Goal: Book appointment/travel/reservation

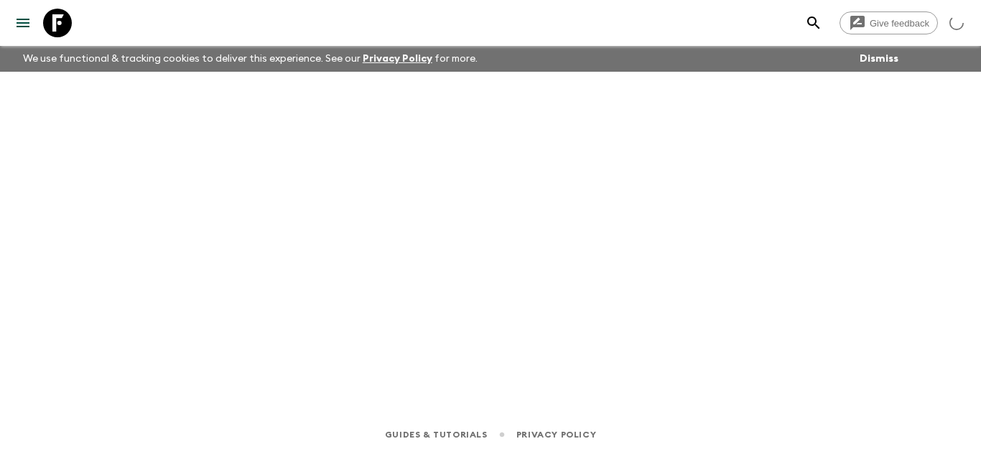
click at [52, 22] on icon at bounding box center [57, 23] width 29 height 29
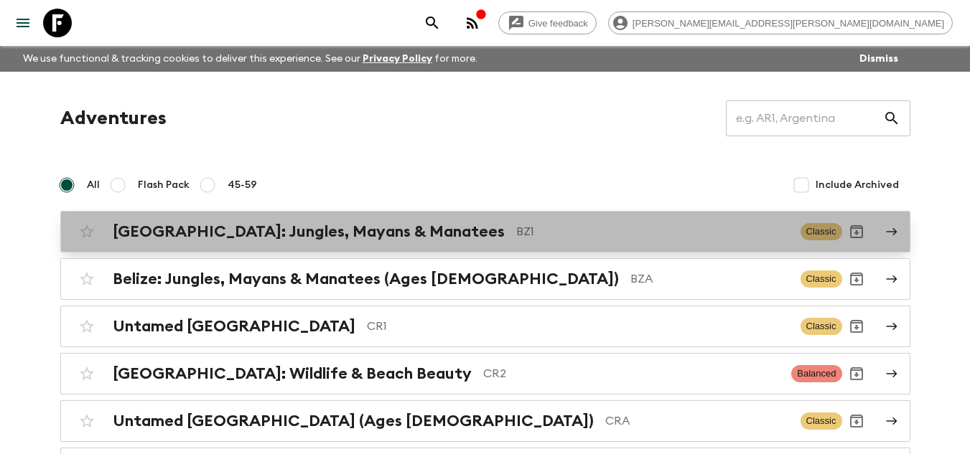
click at [350, 238] on h2 "[GEOGRAPHIC_DATA]: Jungles, Mayans & Manatees" at bounding box center [309, 232] width 392 height 19
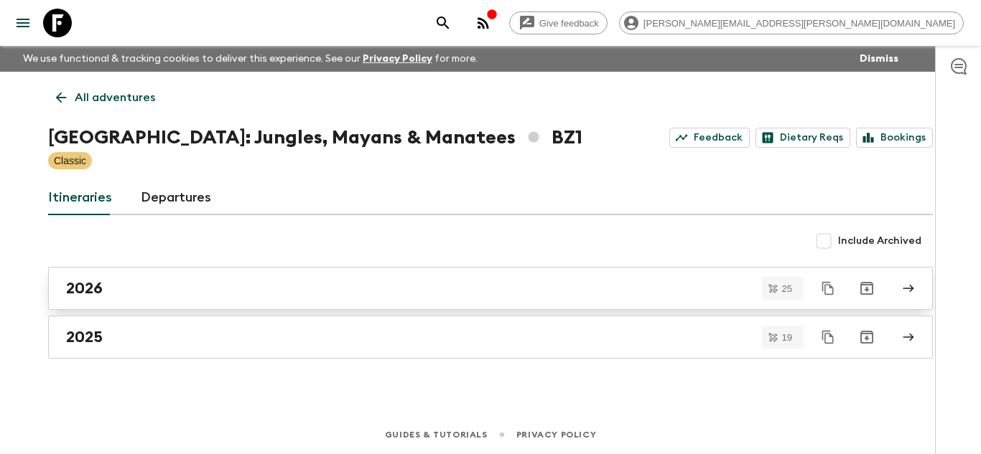
click at [174, 290] on div "2026" at bounding box center [476, 288] width 821 height 19
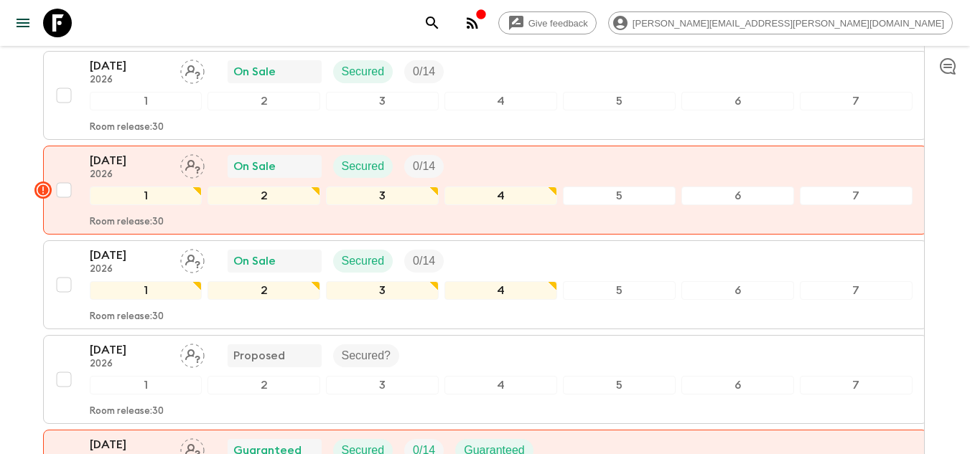
scroll to position [1986, 0]
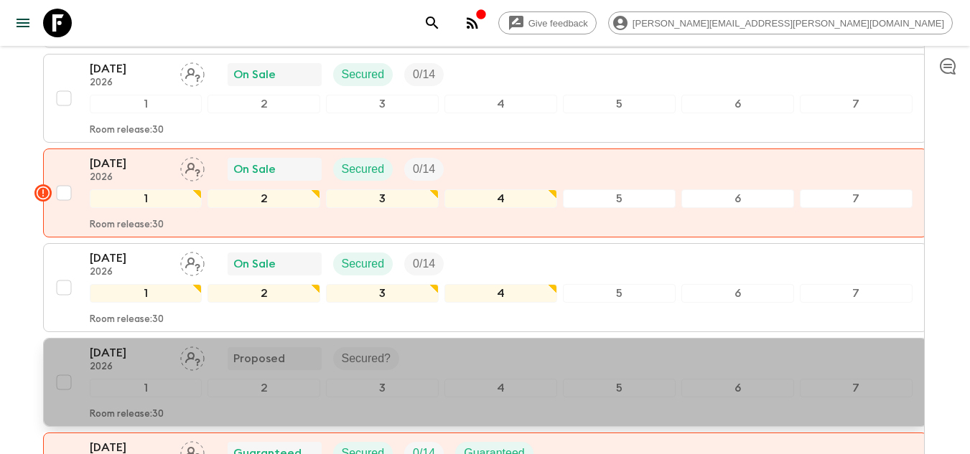
click at [116, 345] on p "[DATE]" at bounding box center [129, 353] width 79 height 17
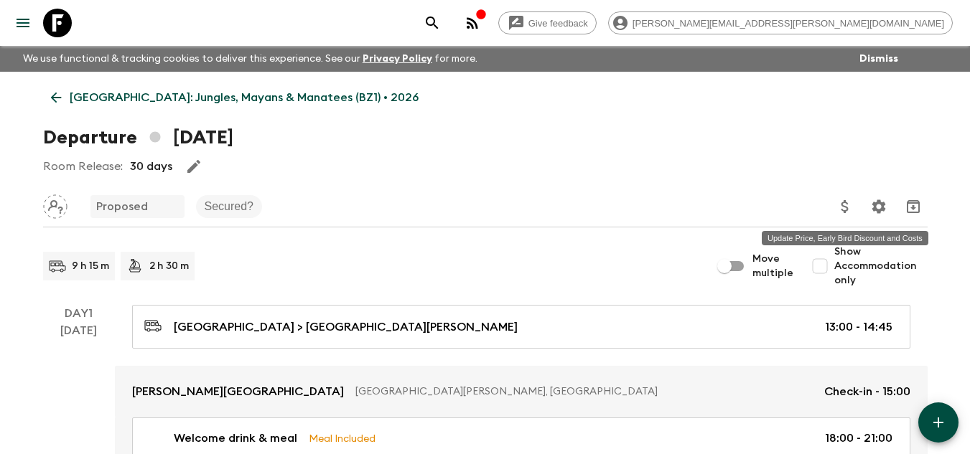
click at [844, 207] on icon "Update Price, Early Bird Discount and Costs" at bounding box center [844, 206] width 7 height 13
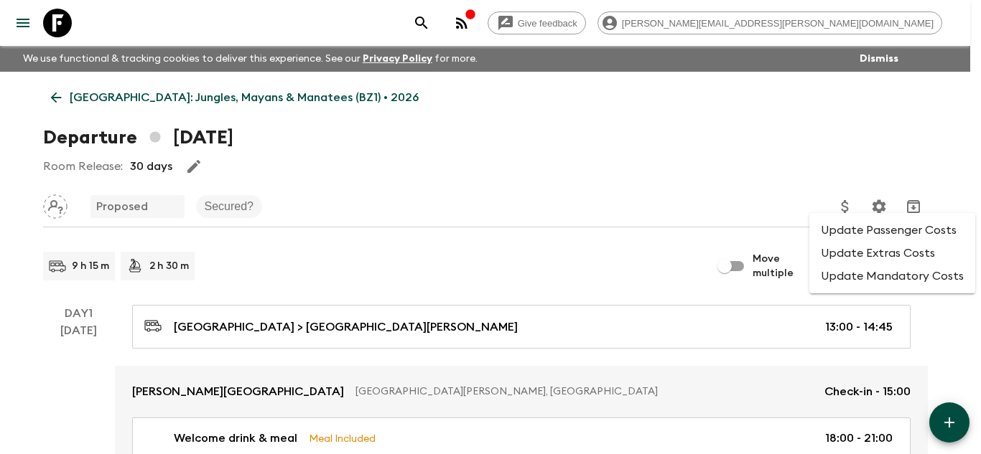
click at [861, 235] on li "Update Passenger Costs" at bounding box center [892, 230] width 166 height 23
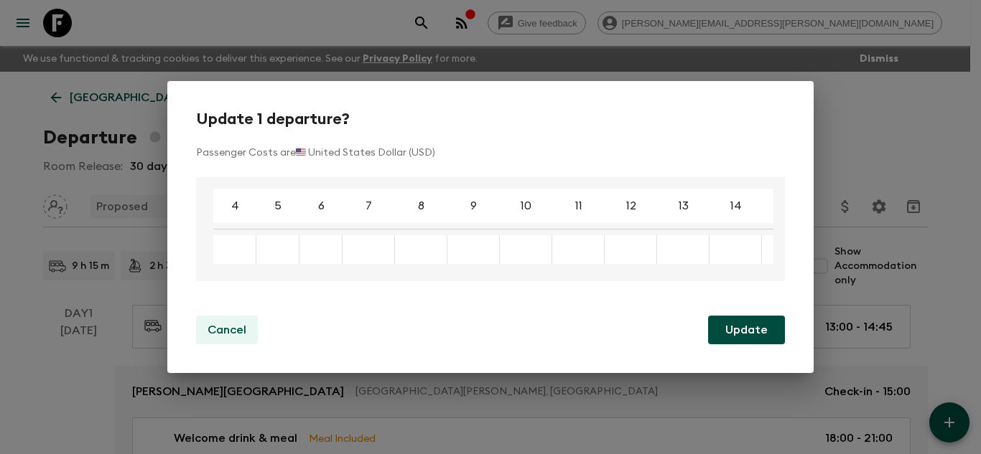
click at [219, 326] on p "Cancel" at bounding box center [226, 330] width 39 height 17
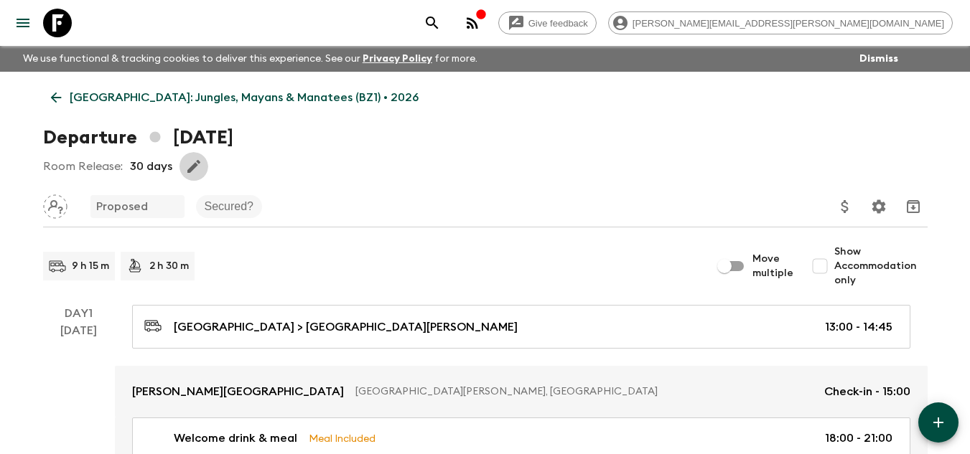
click at [188, 171] on icon "button" at bounding box center [193, 166] width 13 height 13
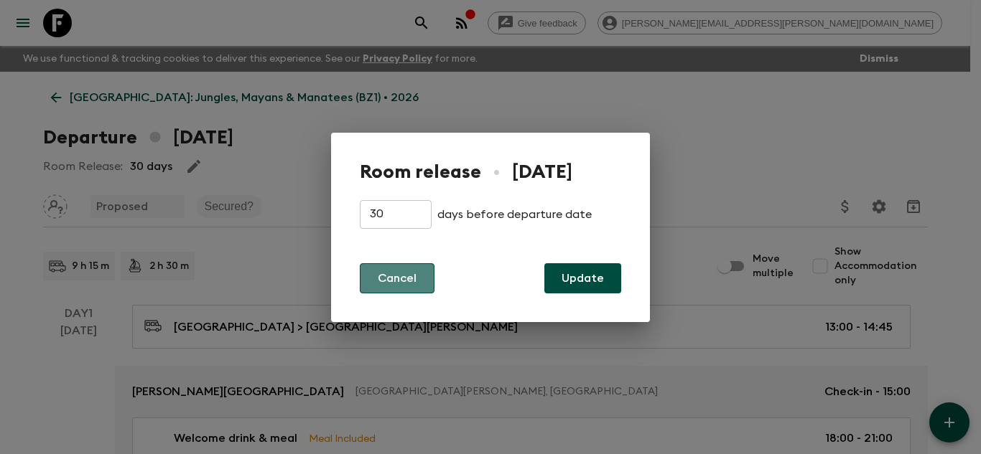
click at [401, 274] on button "Cancel" at bounding box center [397, 278] width 75 height 30
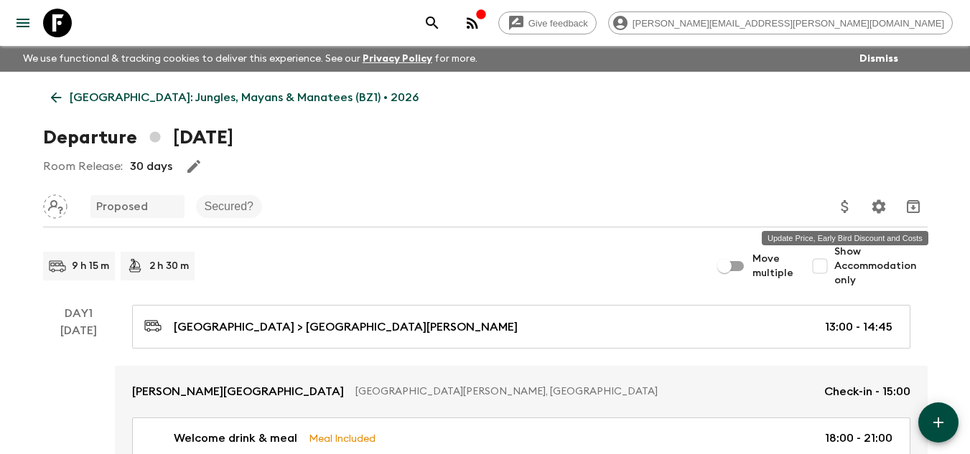
click at [840, 209] on icon "Update Price, Early Bird Discount and Costs" at bounding box center [844, 206] width 17 height 17
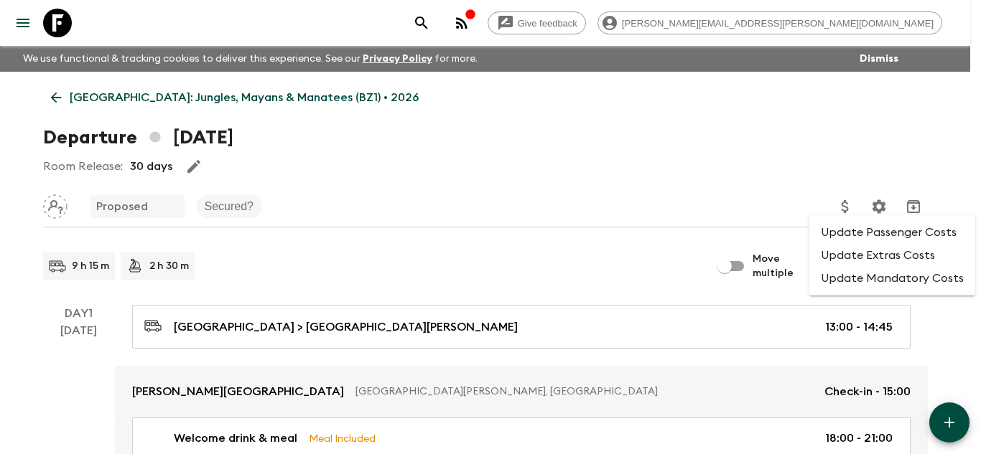
click at [865, 170] on div at bounding box center [490, 227] width 981 height 454
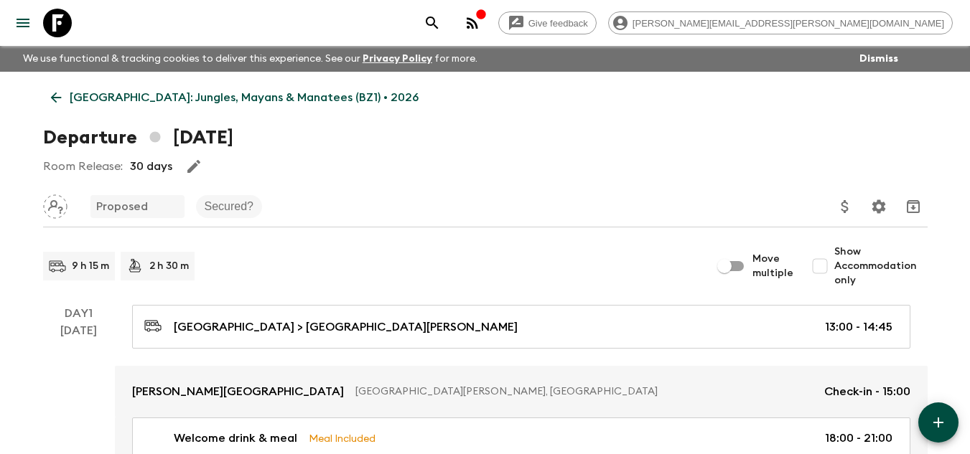
click at [882, 208] on icon "Settings" at bounding box center [879, 207] width 14 height 14
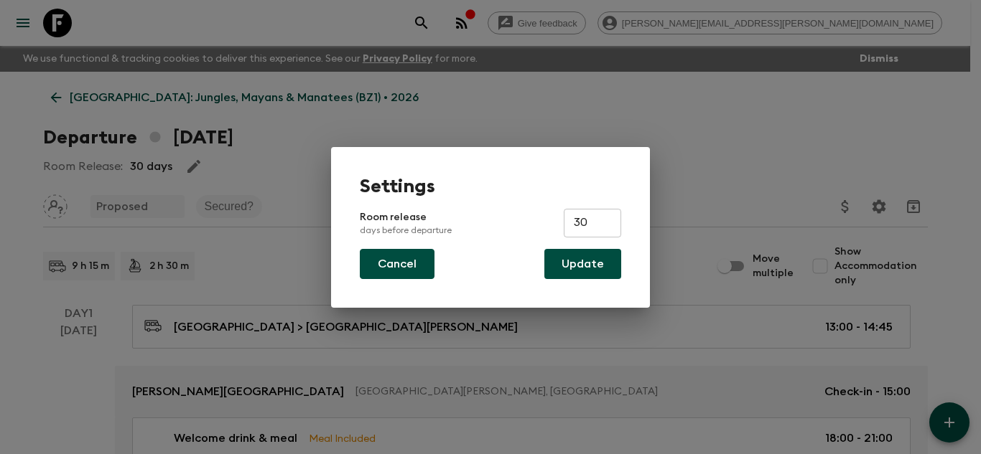
click at [398, 258] on button "Cancel" at bounding box center [397, 264] width 75 height 30
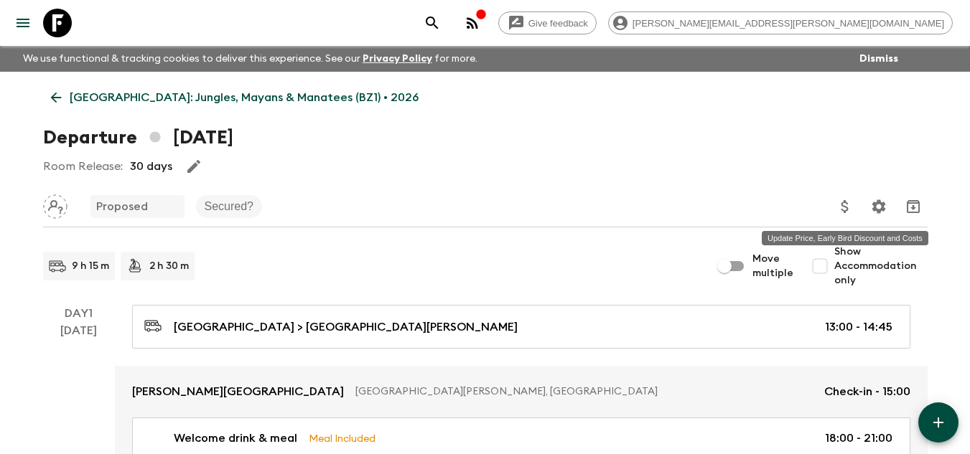
click at [844, 215] on icon "Update Price, Early Bird Discount and Costs" at bounding box center [844, 206] width 17 height 17
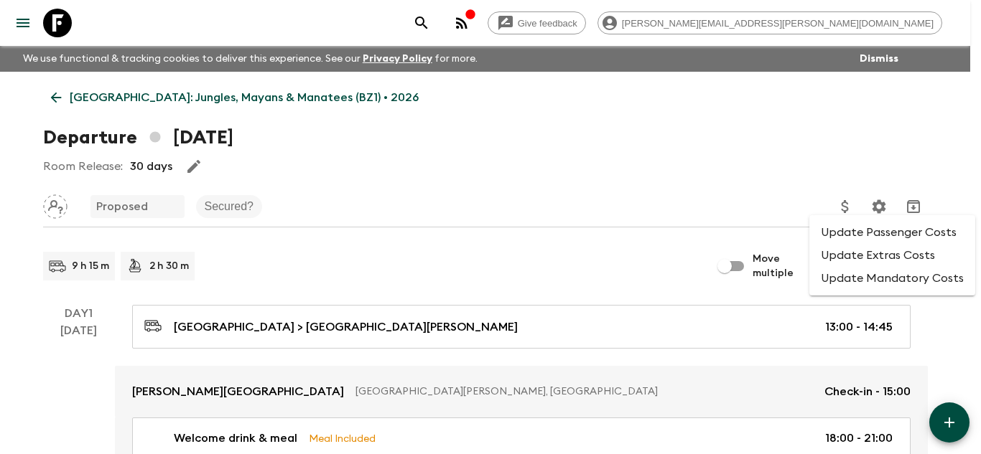
click at [849, 258] on li "Update Extras Costs" at bounding box center [892, 255] width 166 height 23
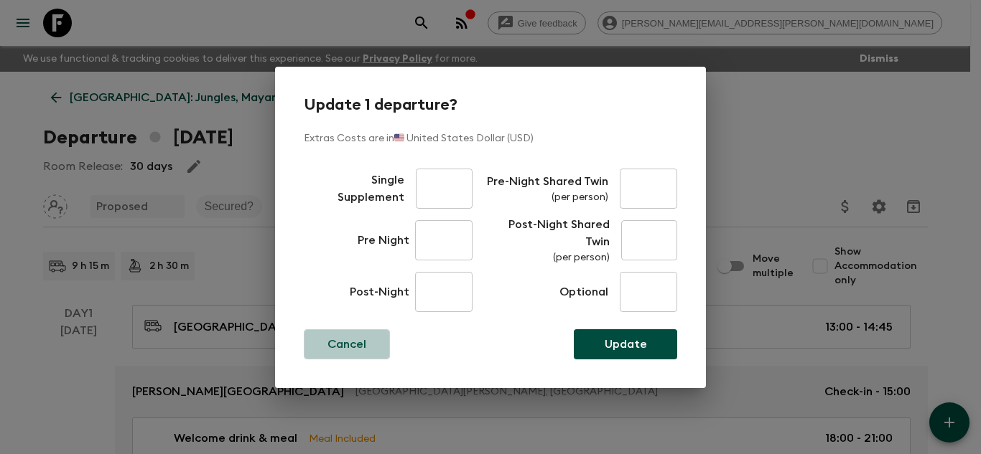
drag, startPoint x: 359, startPoint y: 346, endPoint x: 396, endPoint y: 350, distance: 36.8
click at [359, 345] on p "Cancel" at bounding box center [346, 344] width 39 height 17
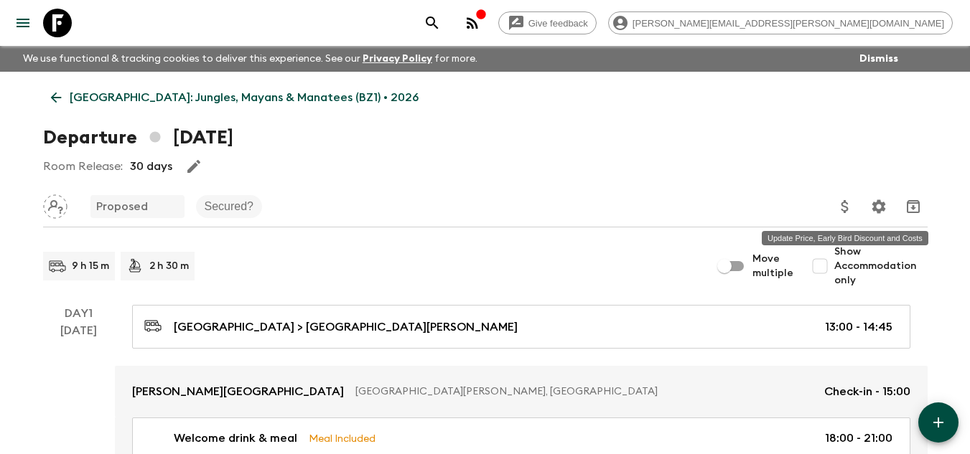
click at [837, 203] on icon "Update Price, Early Bird Discount and Costs" at bounding box center [844, 206] width 17 height 17
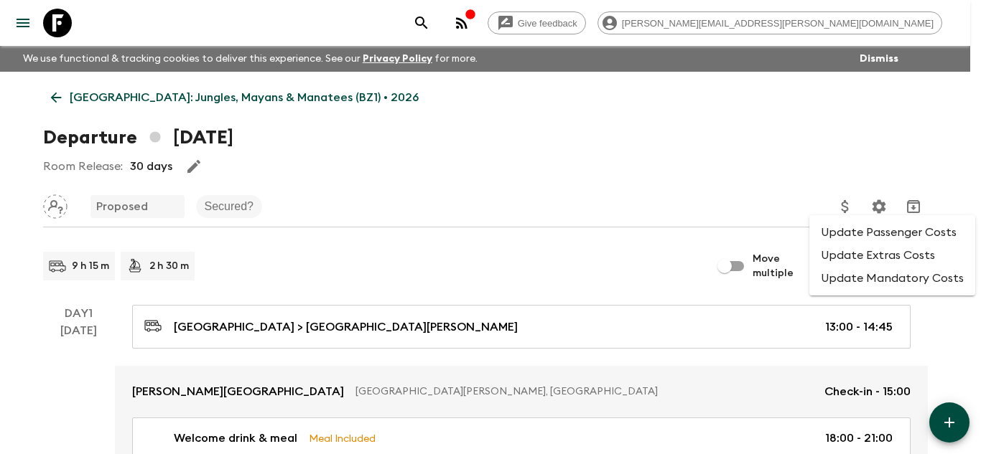
click at [856, 279] on li "Update Mandatory Costs" at bounding box center [892, 278] width 166 height 23
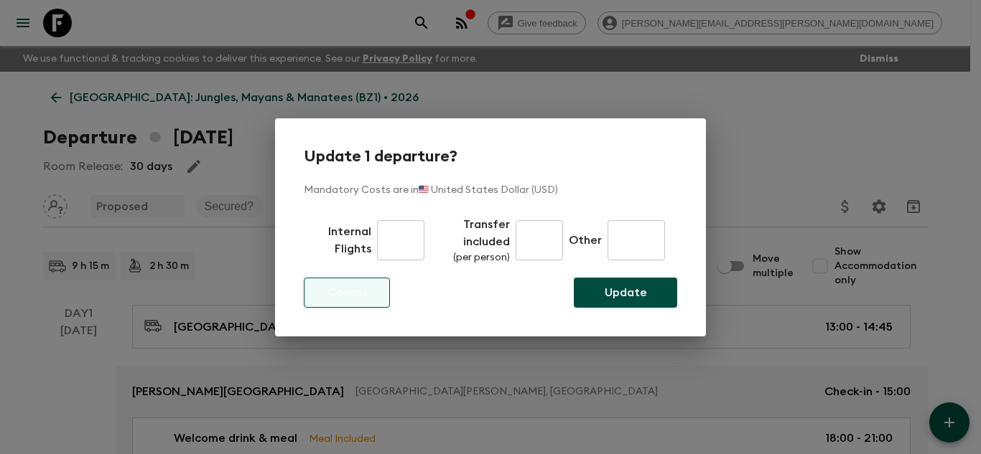
click at [354, 302] on button "Cancel" at bounding box center [347, 293] width 86 height 30
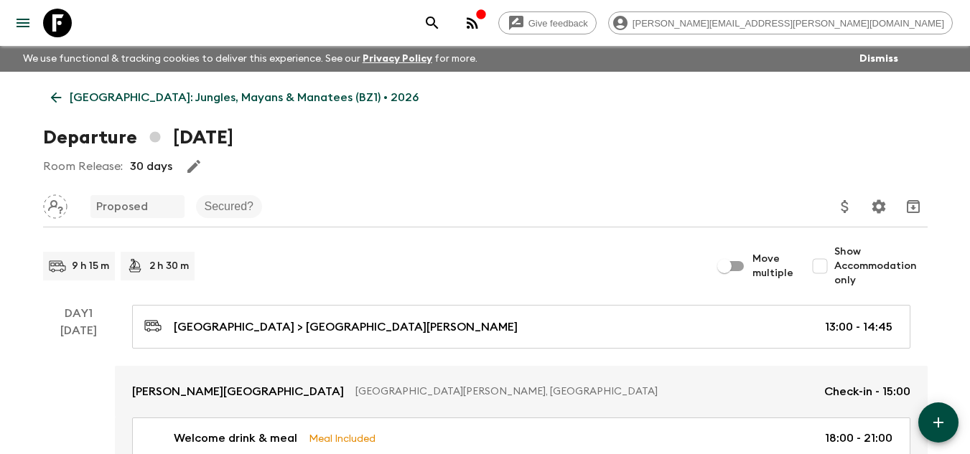
click at [847, 207] on icon "Update Price, Early Bird Discount and Costs" at bounding box center [844, 206] width 7 height 13
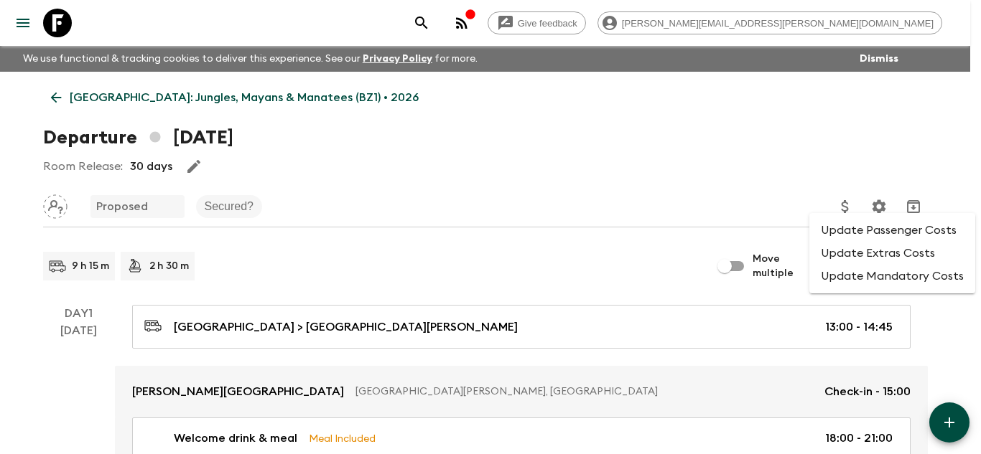
click at [859, 236] on li "Update Passenger Costs" at bounding box center [892, 230] width 166 height 23
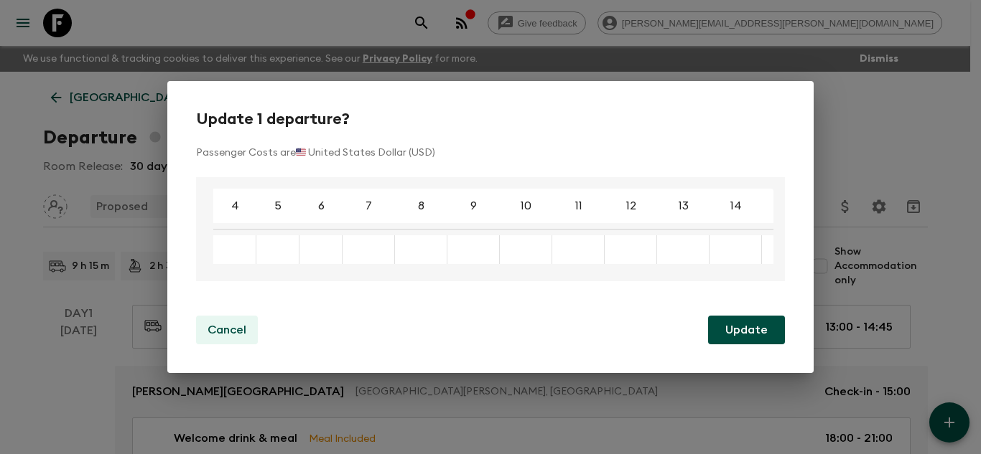
click at [235, 325] on p "Cancel" at bounding box center [226, 330] width 39 height 17
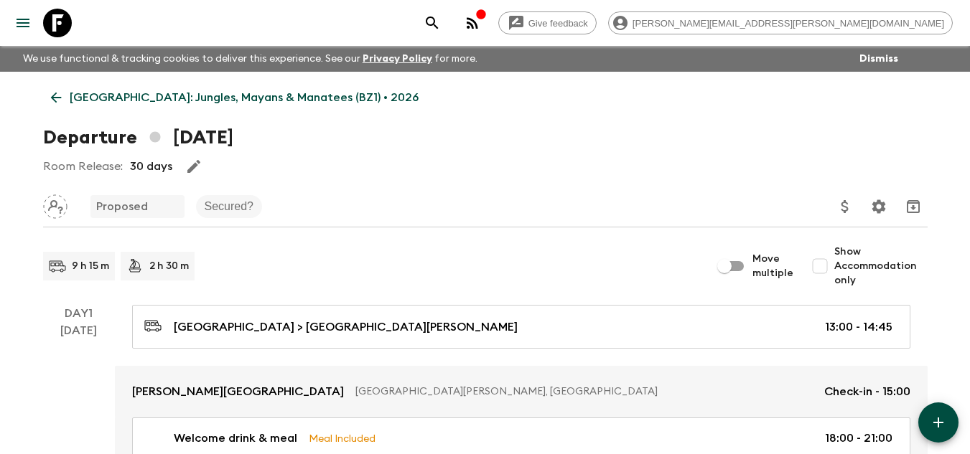
click at [54, 98] on icon at bounding box center [55, 98] width 11 height 11
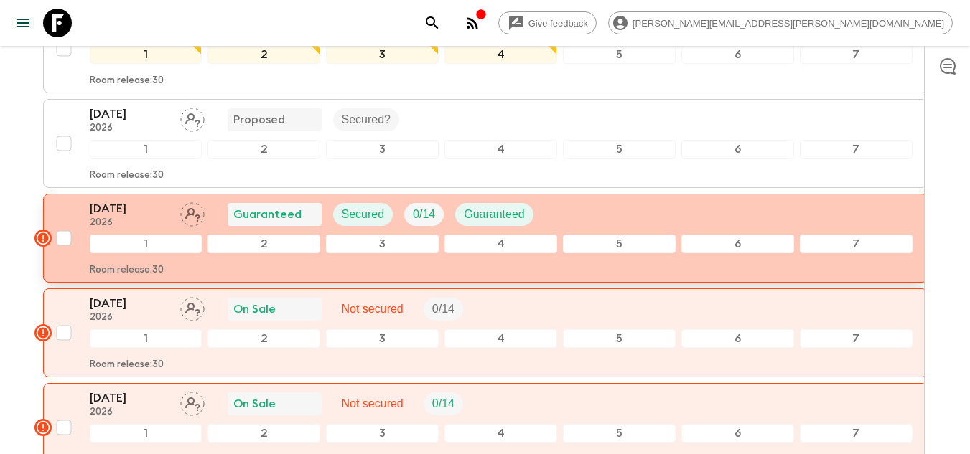
scroll to position [2154, 0]
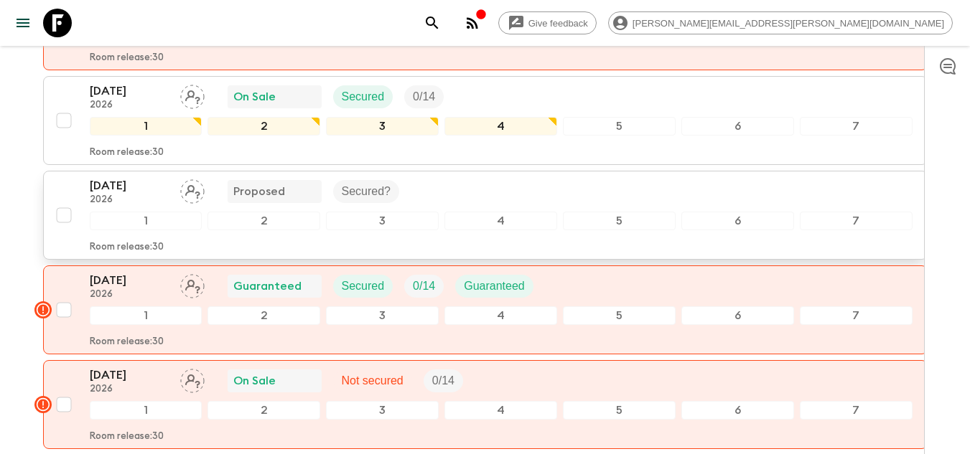
click at [65, 201] on input "checkbox" at bounding box center [64, 215] width 29 height 29
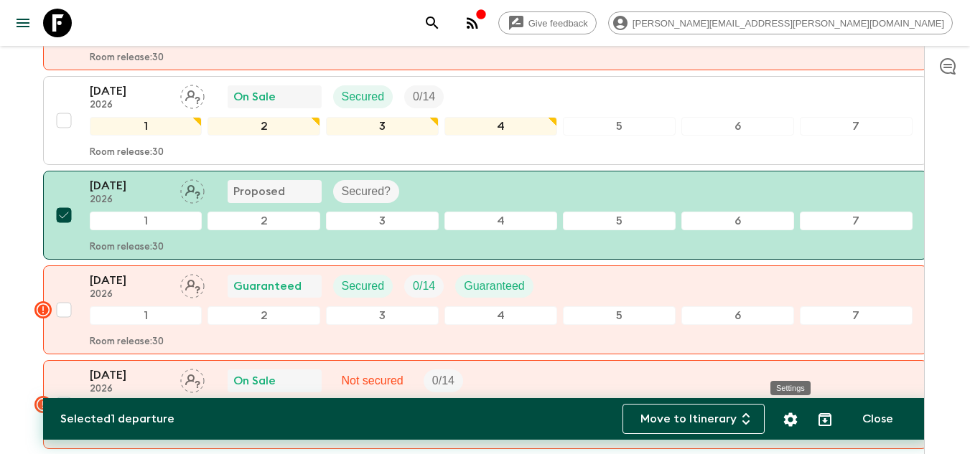
click at [791, 419] on icon "Settings" at bounding box center [790, 419] width 17 height 17
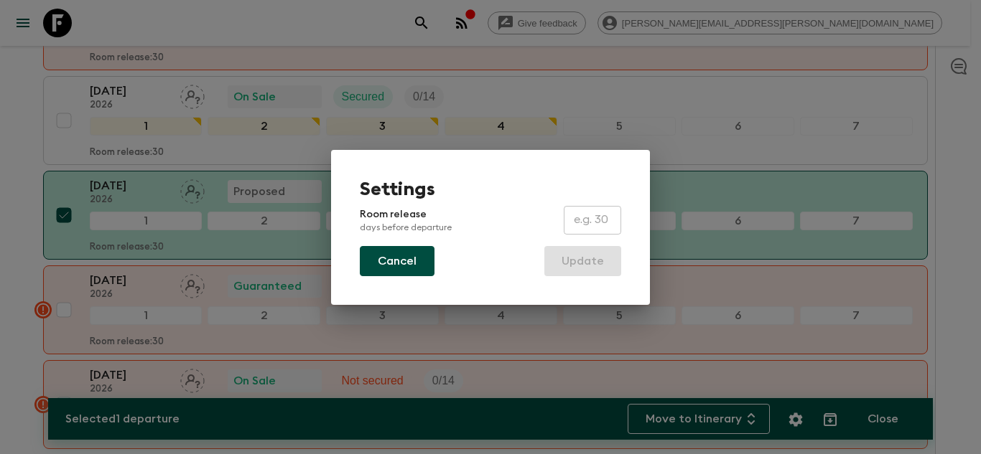
click at [400, 259] on button "Cancel" at bounding box center [397, 261] width 75 height 30
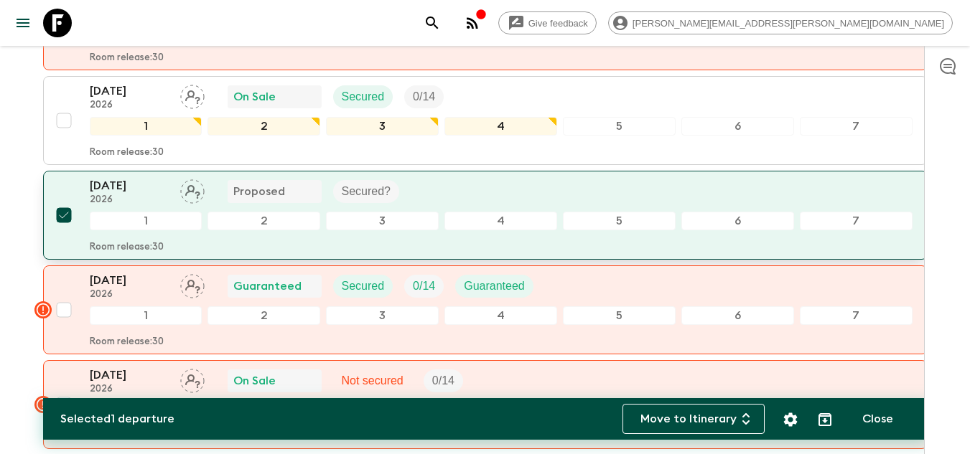
drag, startPoint x: 62, startPoint y: 183, endPoint x: 70, endPoint y: 186, distance: 8.4
click at [64, 201] on input "checkbox" at bounding box center [64, 215] width 29 height 29
checkbox input "false"
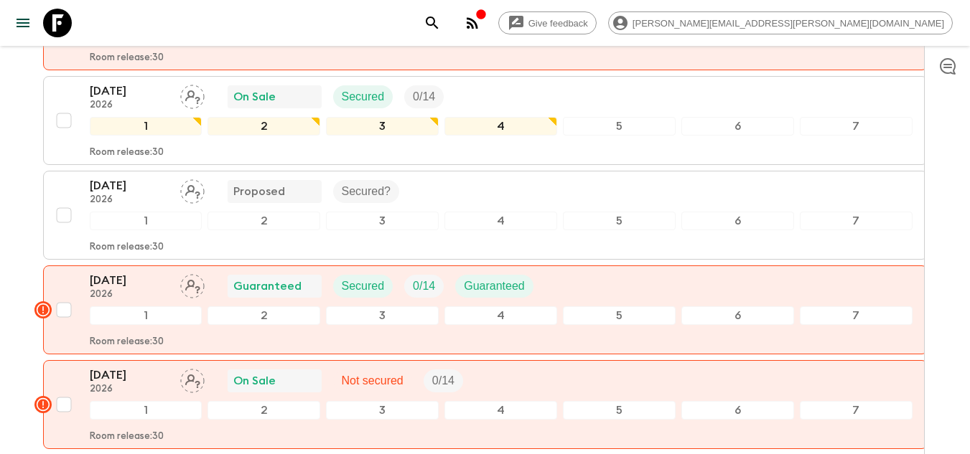
click at [676, 177] on div "[DATE] 2026 Proposed Secured?" at bounding box center [501, 191] width 823 height 29
